Goal: Check status: Check status

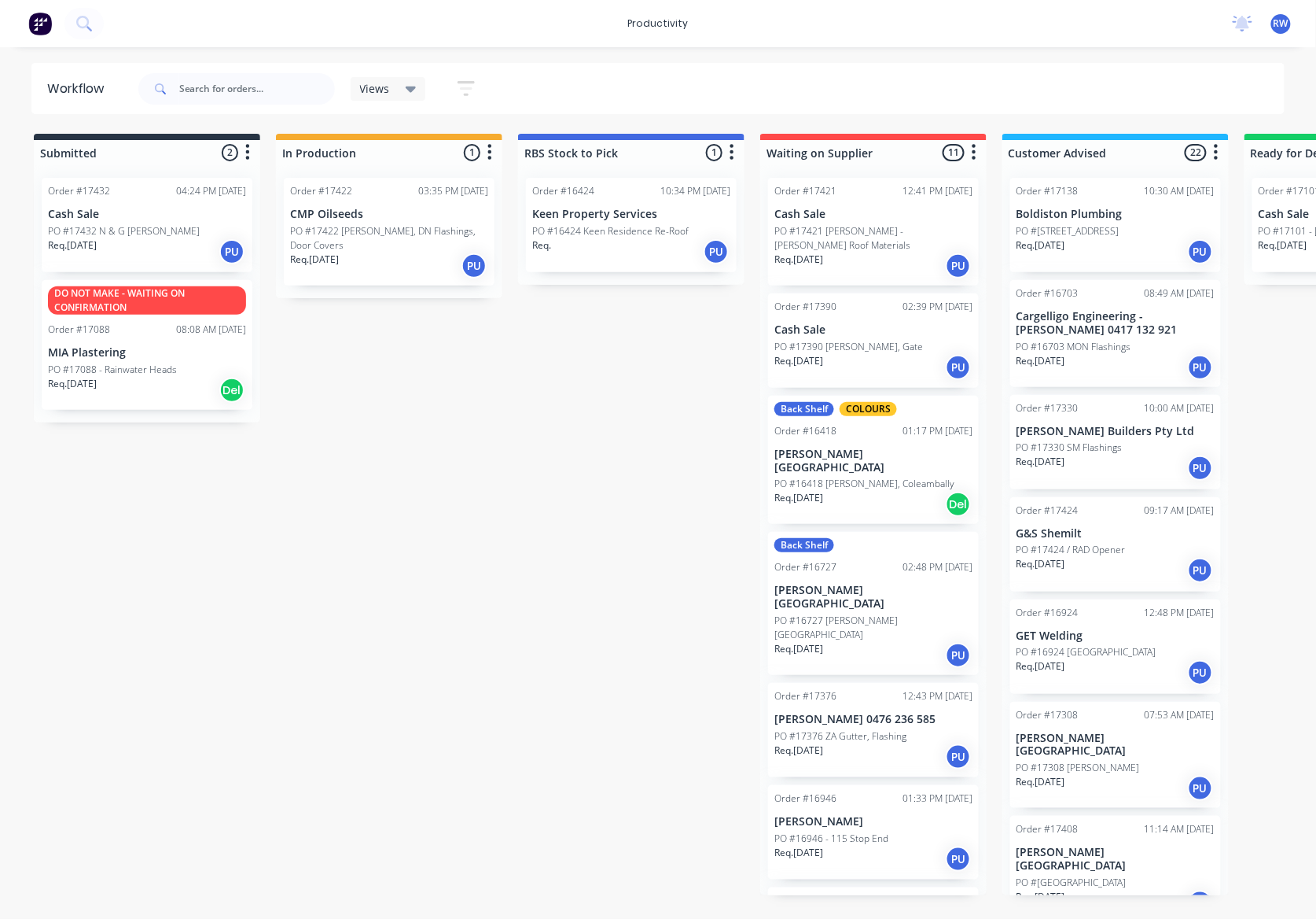
click at [120, 233] on p "PO #17432 N & G [PERSON_NAME]" at bounding box center [124, 231] width 152 height 14
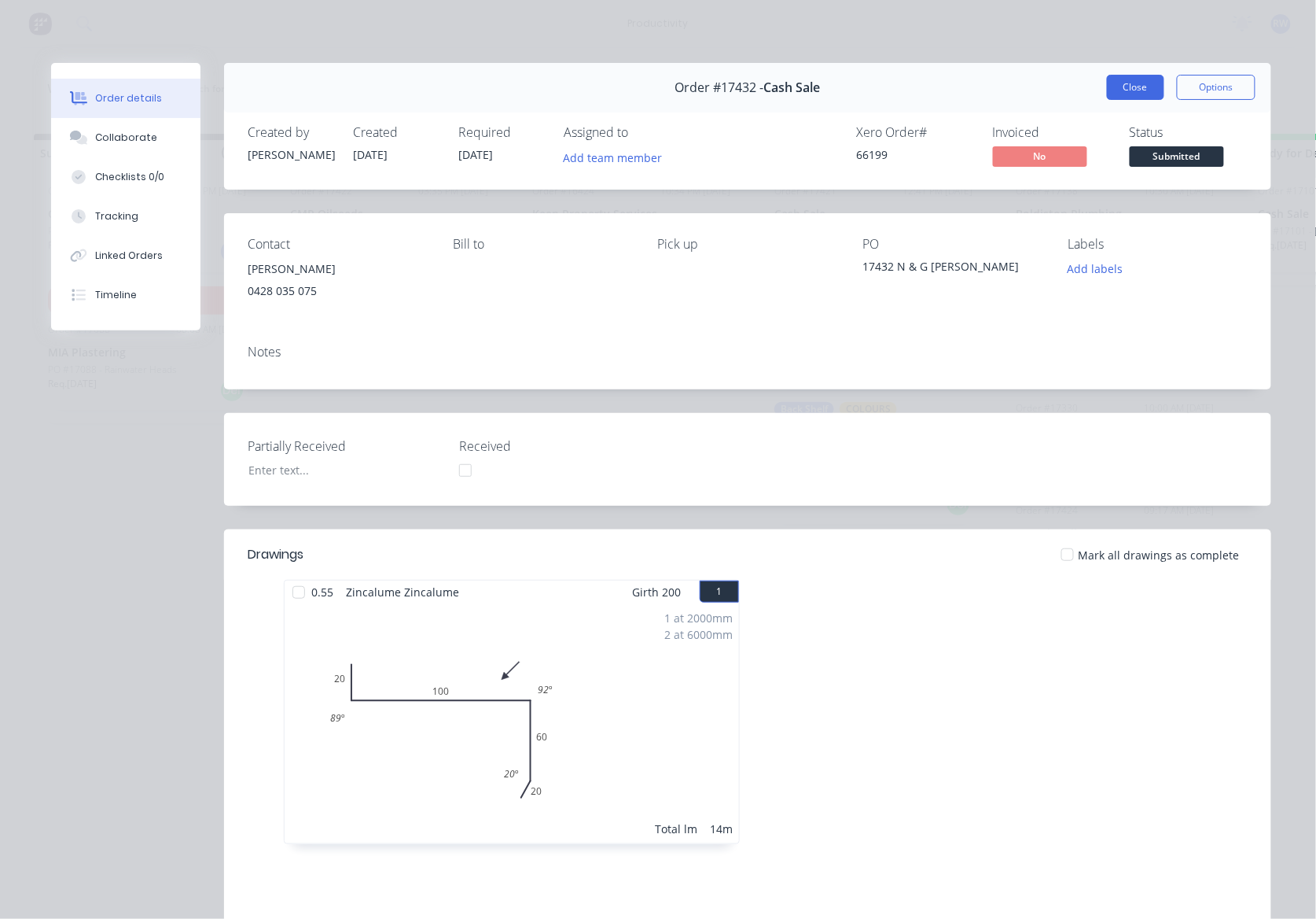
click at [1118, 90] on button "Close" at bounding box center [1136, 87] width 58 height 25
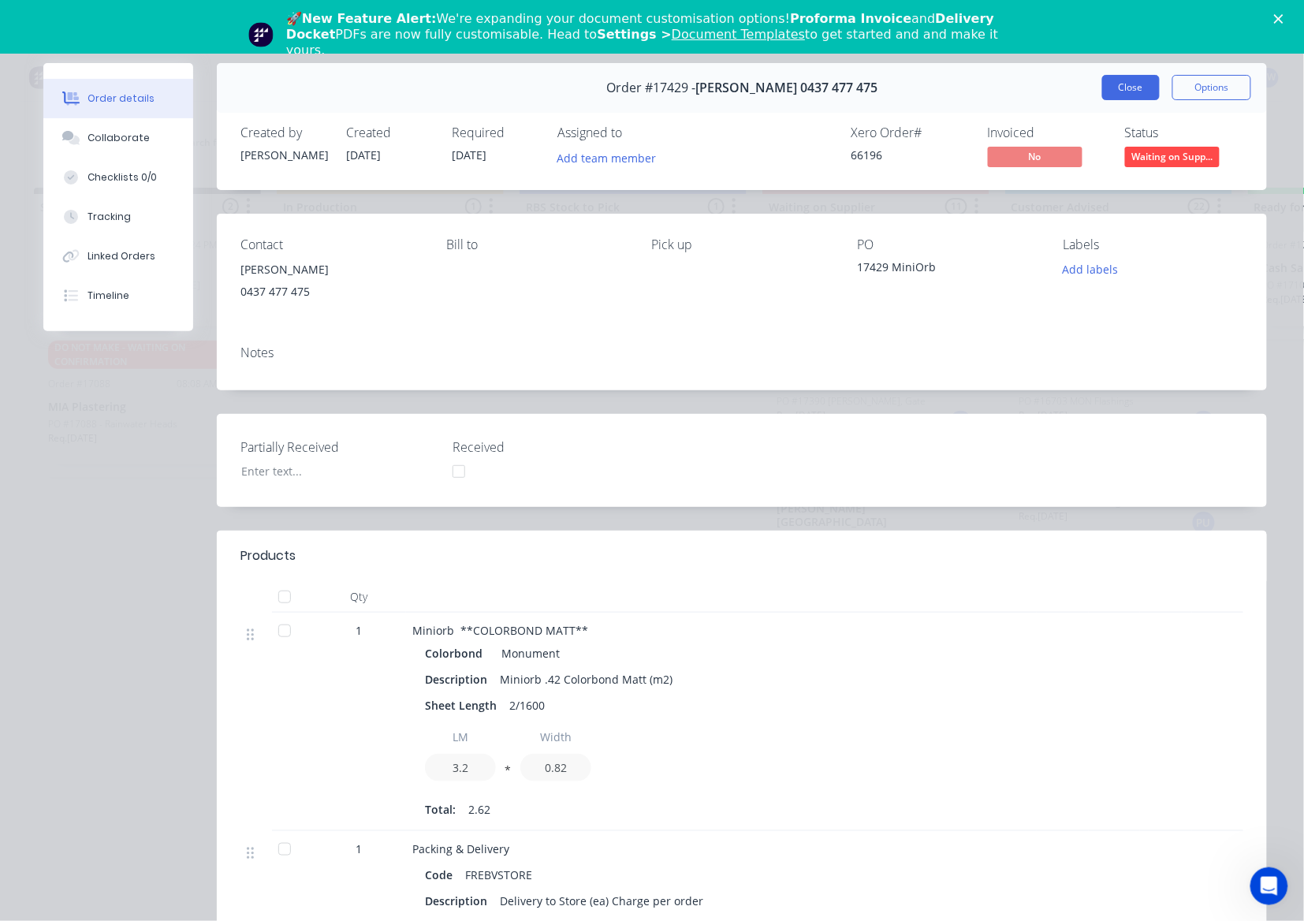
click at [1122, 87] on button "Close" at bounding box center [1131, 87] width 58 height 25
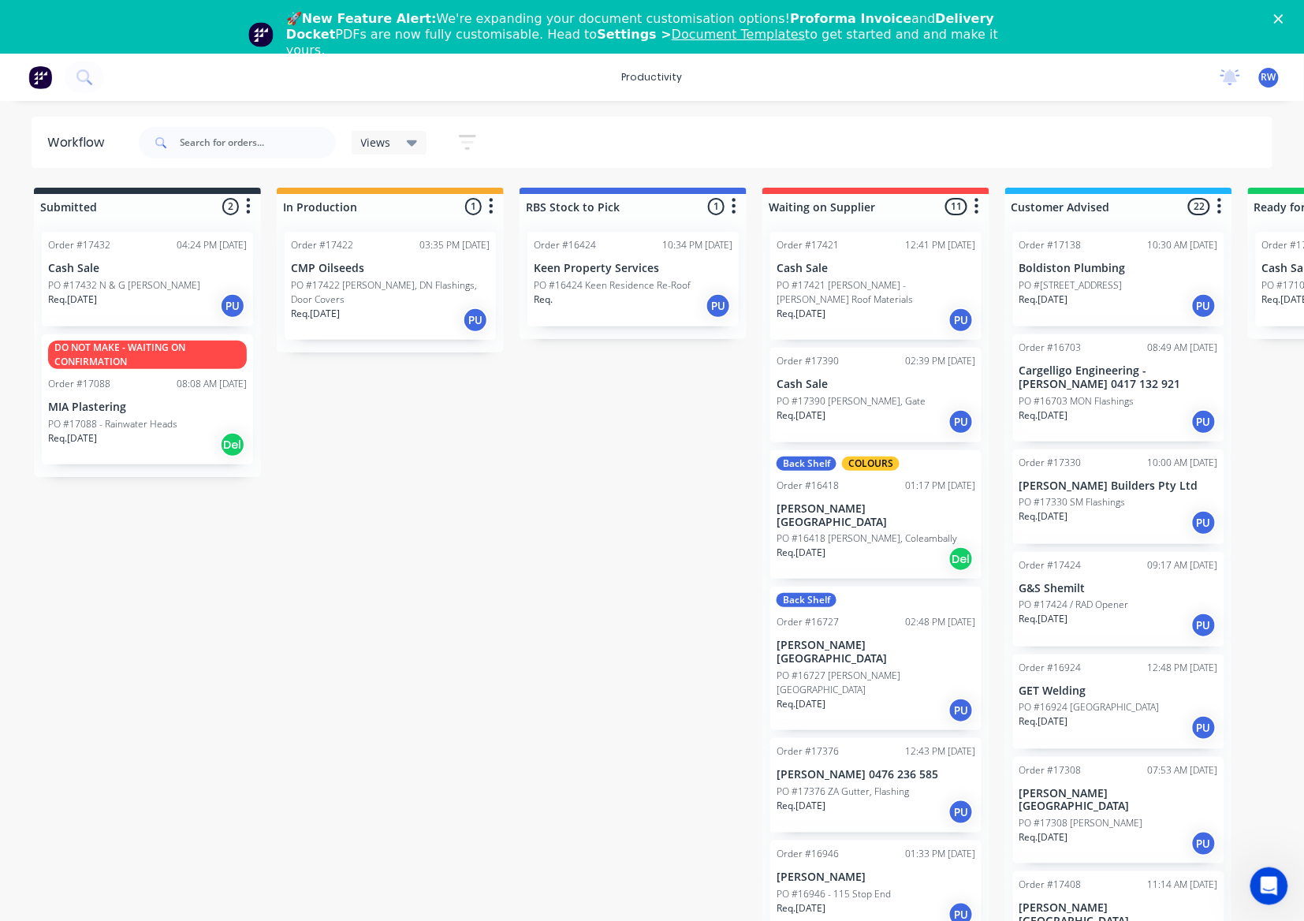
click at [180, 282] on div "PO #17432 N & G [PERSON_NAME]" at bounding box center [147, 285] width 199 height 14
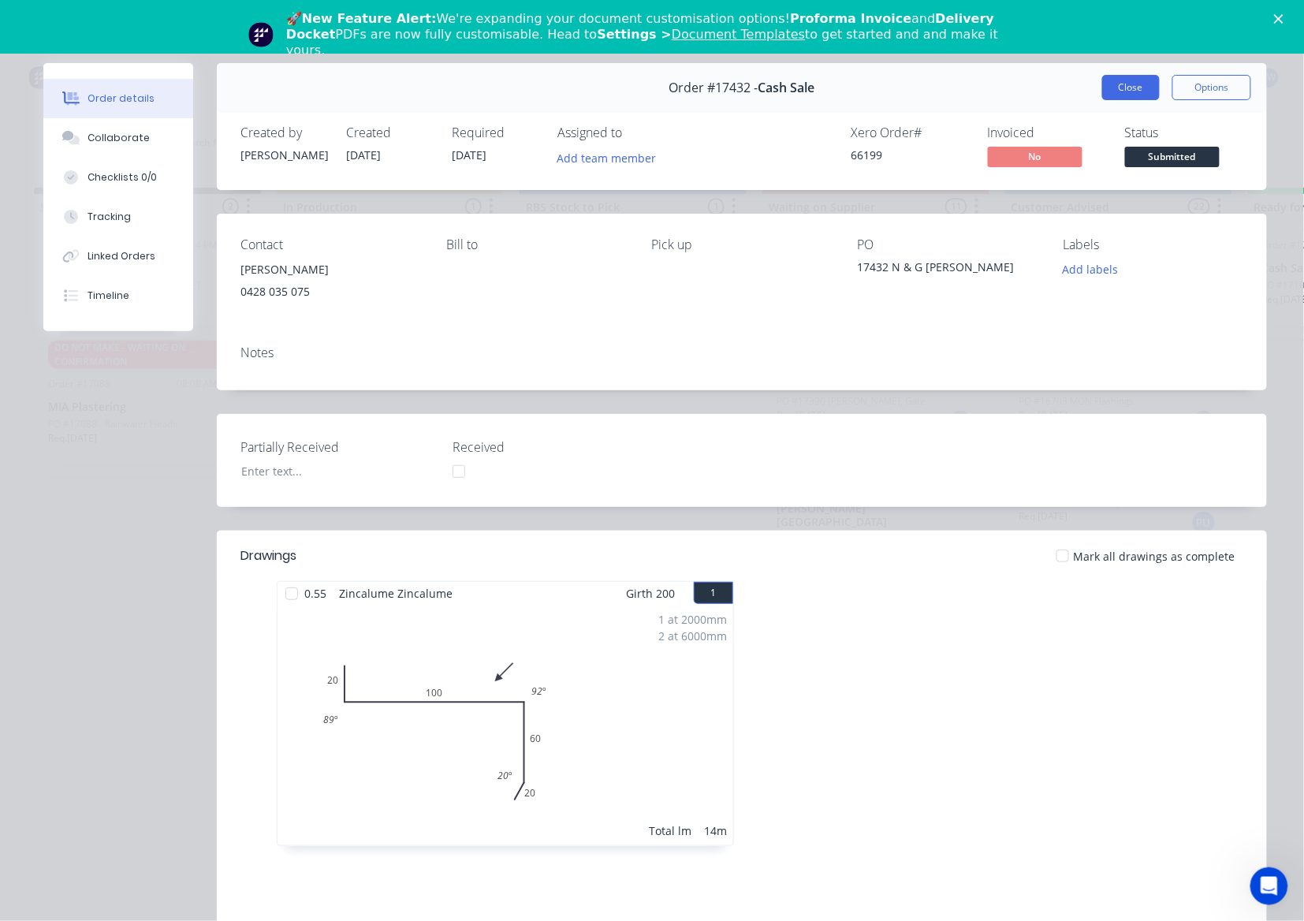
click at [1123, 83] on button "Close" at bounding box center [1131, 87] width 58 height 25
